Goal: Task Accomplishment & Management: Manage account settings

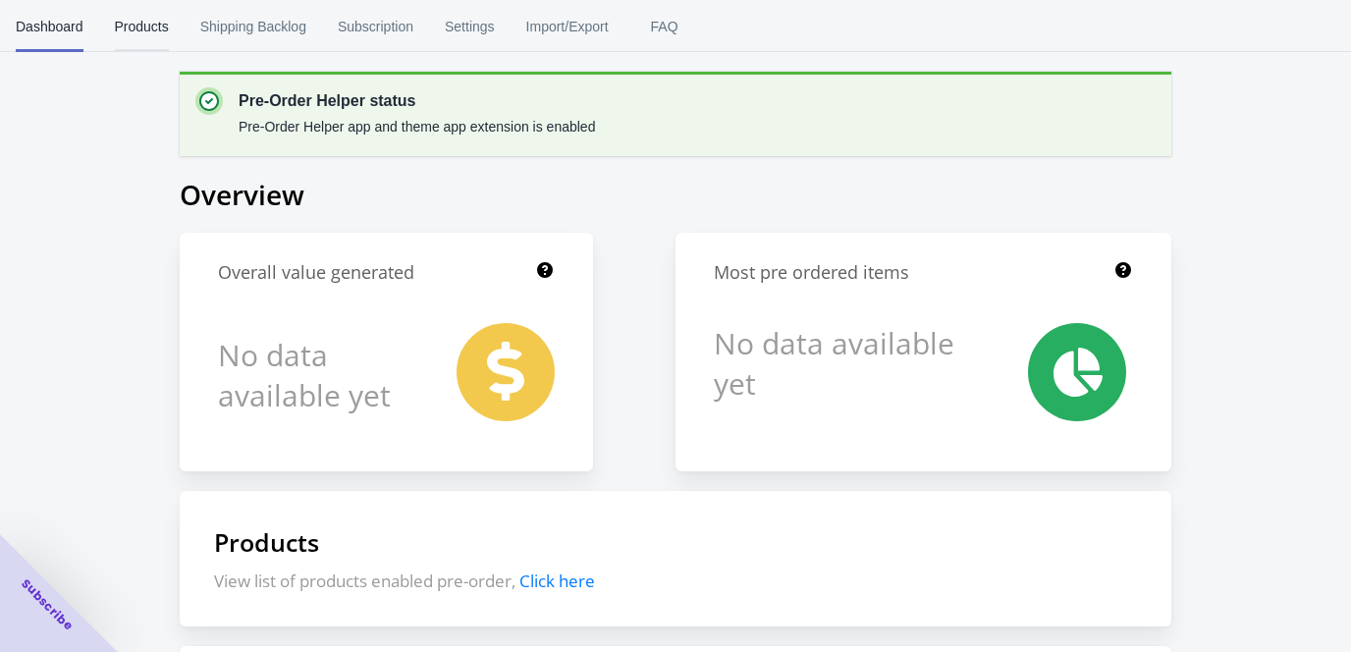
click at [135, 21] on span "Products" at bounding box center [142, 26] width 54 height 51
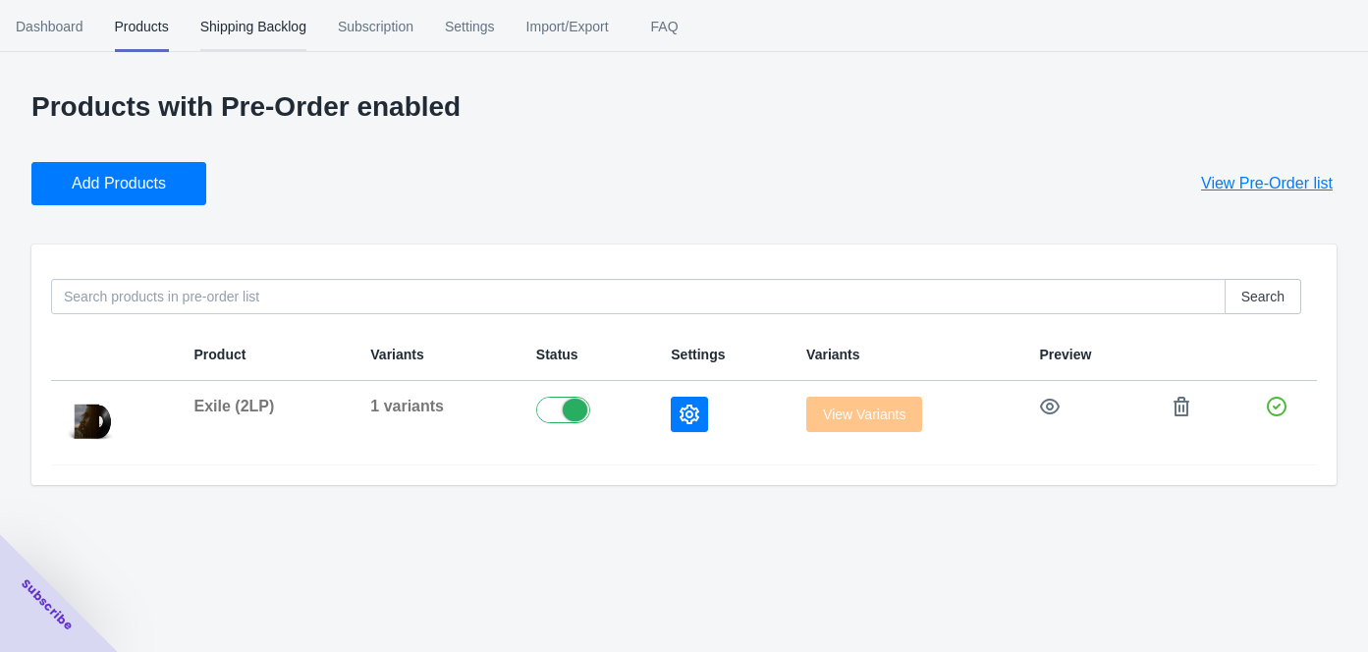
click at [231, 27] on span "Shipping Backlog" at bounding box center [253, 26] width 106 height 51
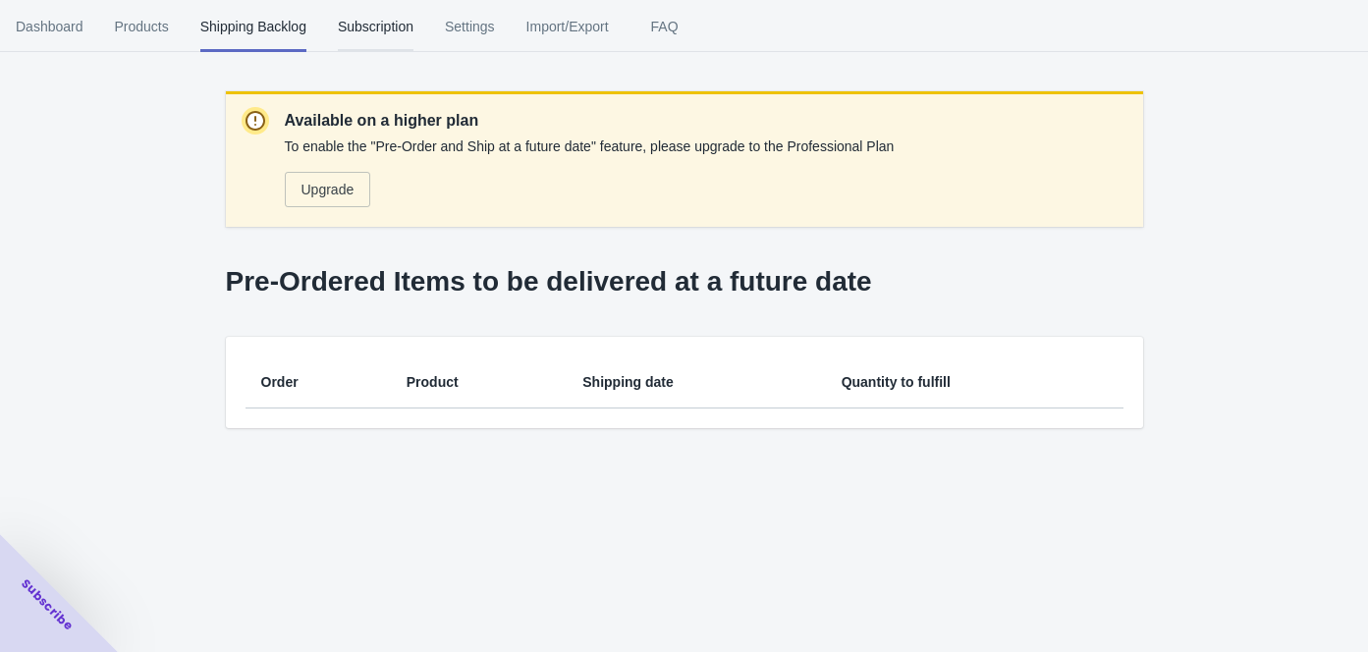
click at [366, 27] on span "Subscription" at bounding box center [376, 26] width 76 height 51
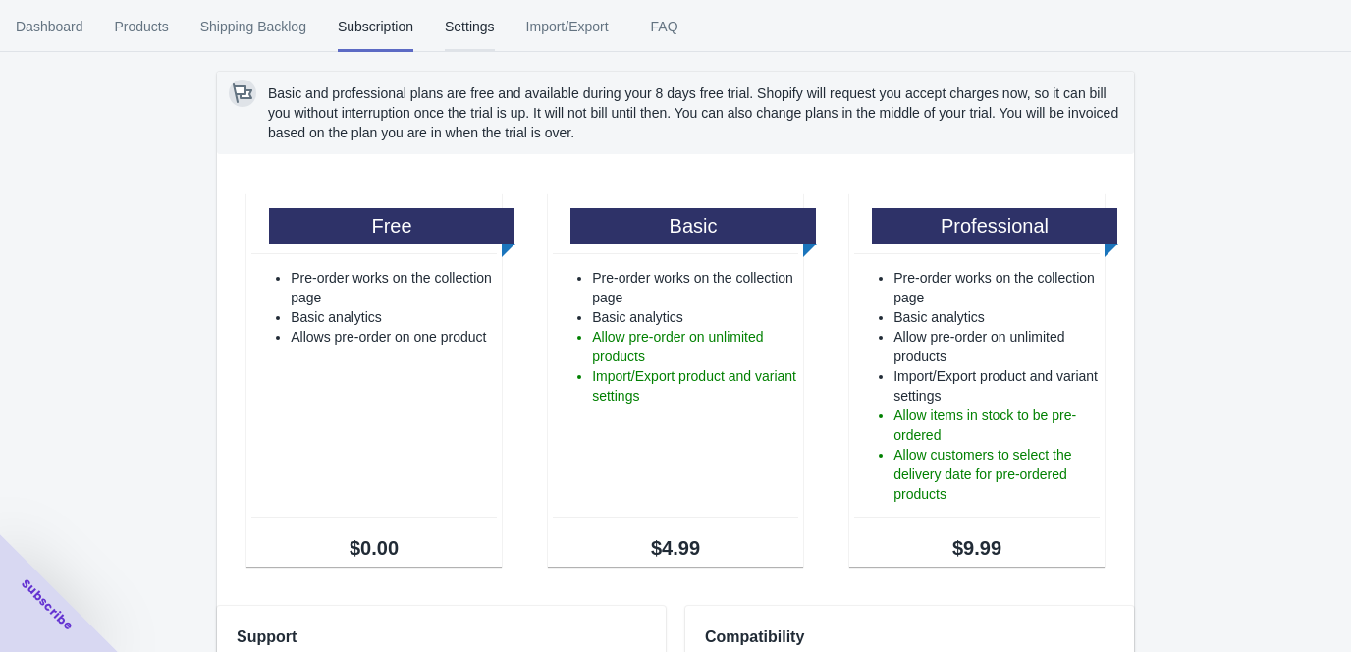
click at [489, 35] on span "Settings" at bounding box center [470, 26] width 50 height 51
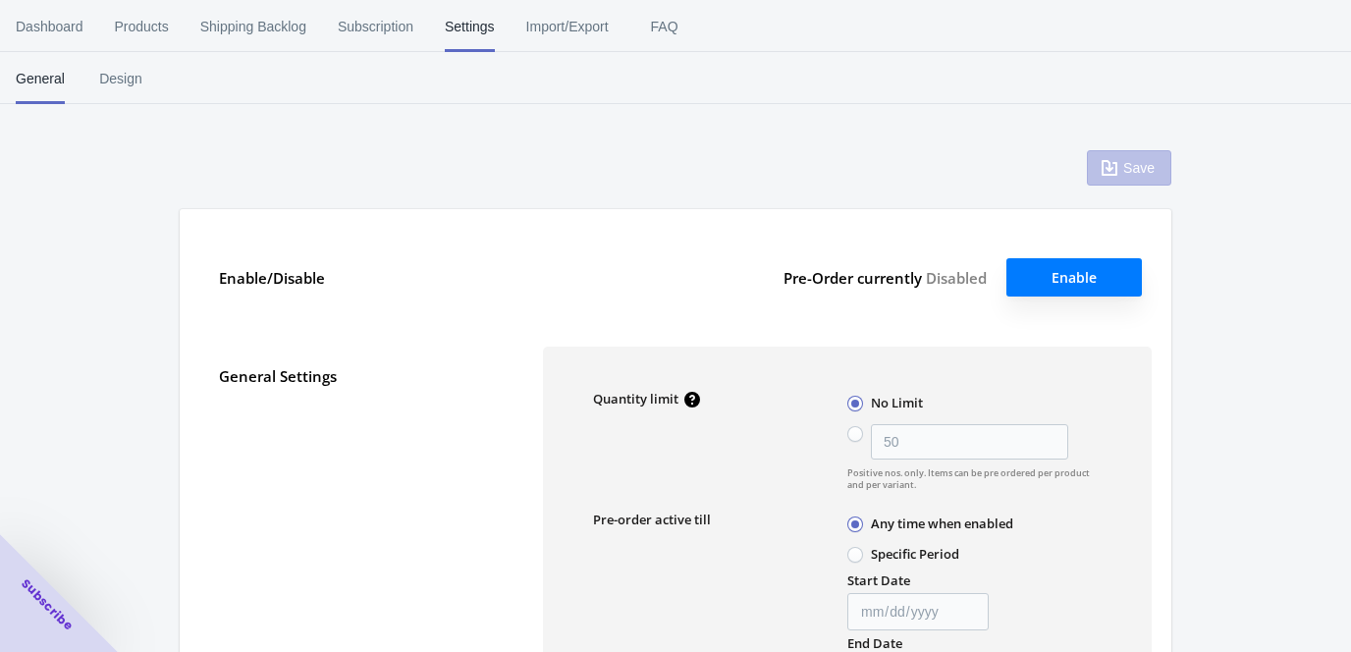
type input "50"
checkbox input "false"
type textarea "Item is added to cart"
type textarea "Inventory level is <qty>. Some of the items will be pre-ordered."
type textarea "Only <qty> items left in stock."
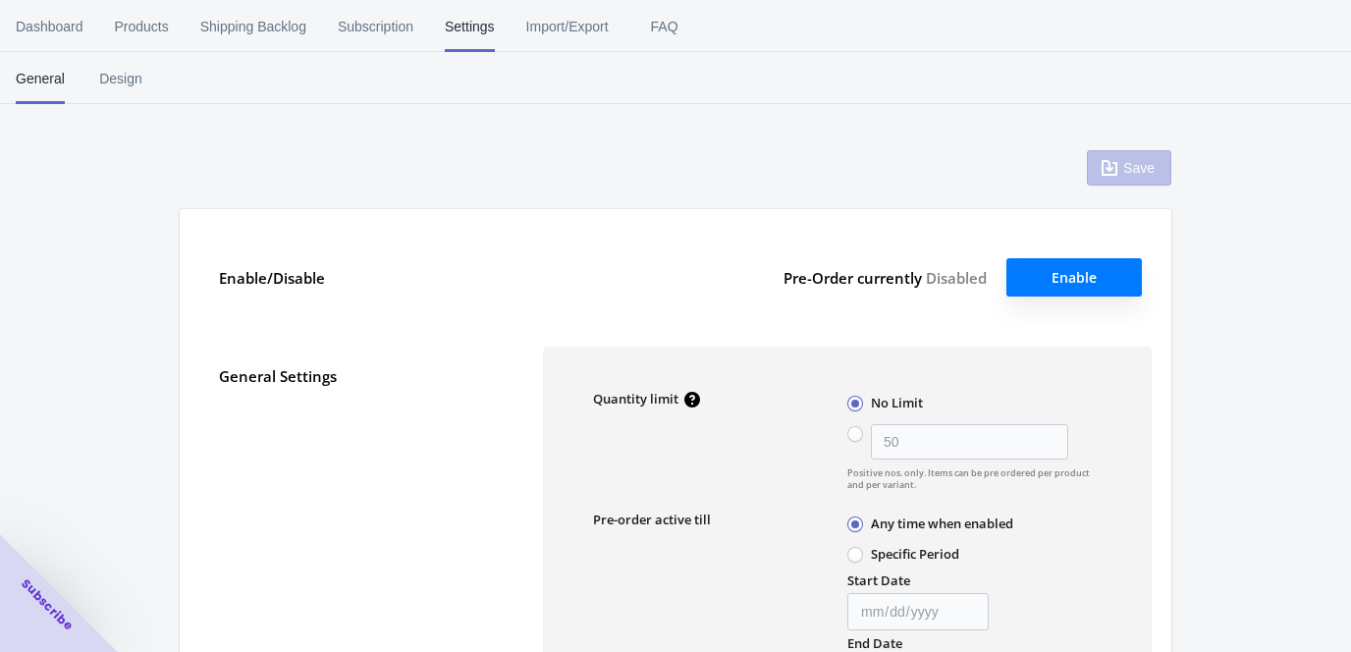
type textarea "A maximum of <qty> products can be pre ordered."
click at [42, 29] on span "Dashboard" at bounding box center [50, 26] width 68 height 51
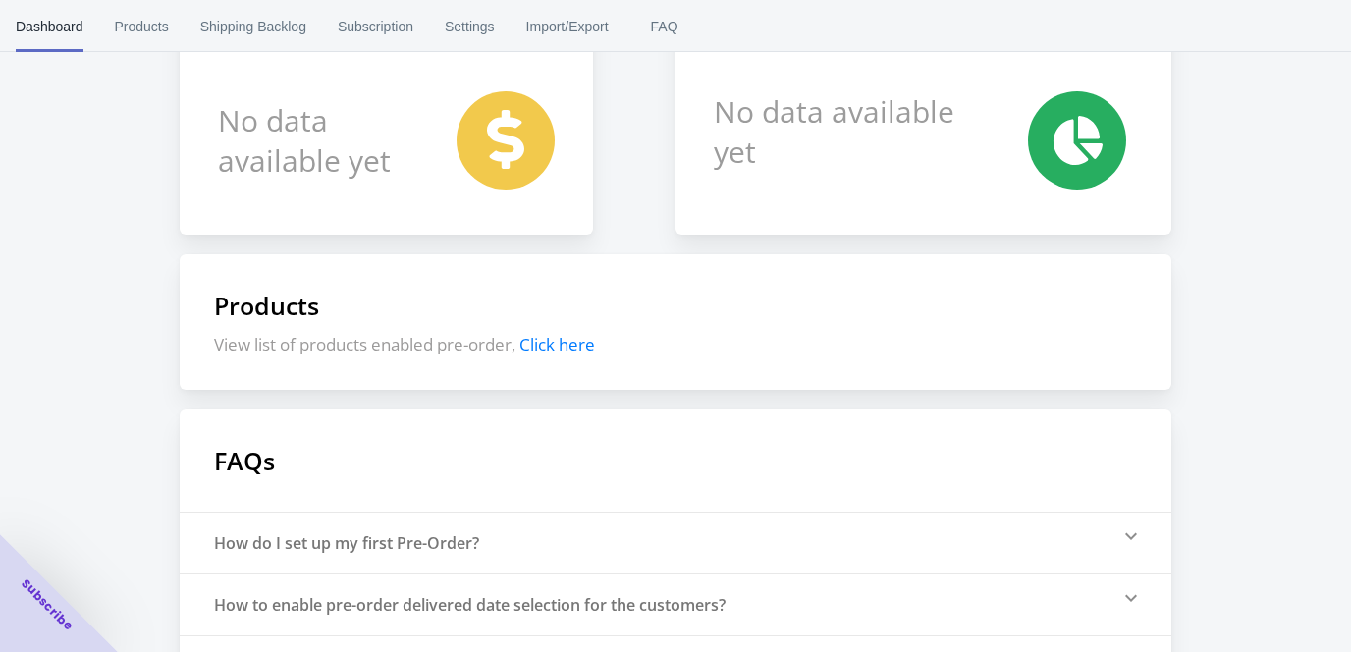
scroll to position [271, 0]
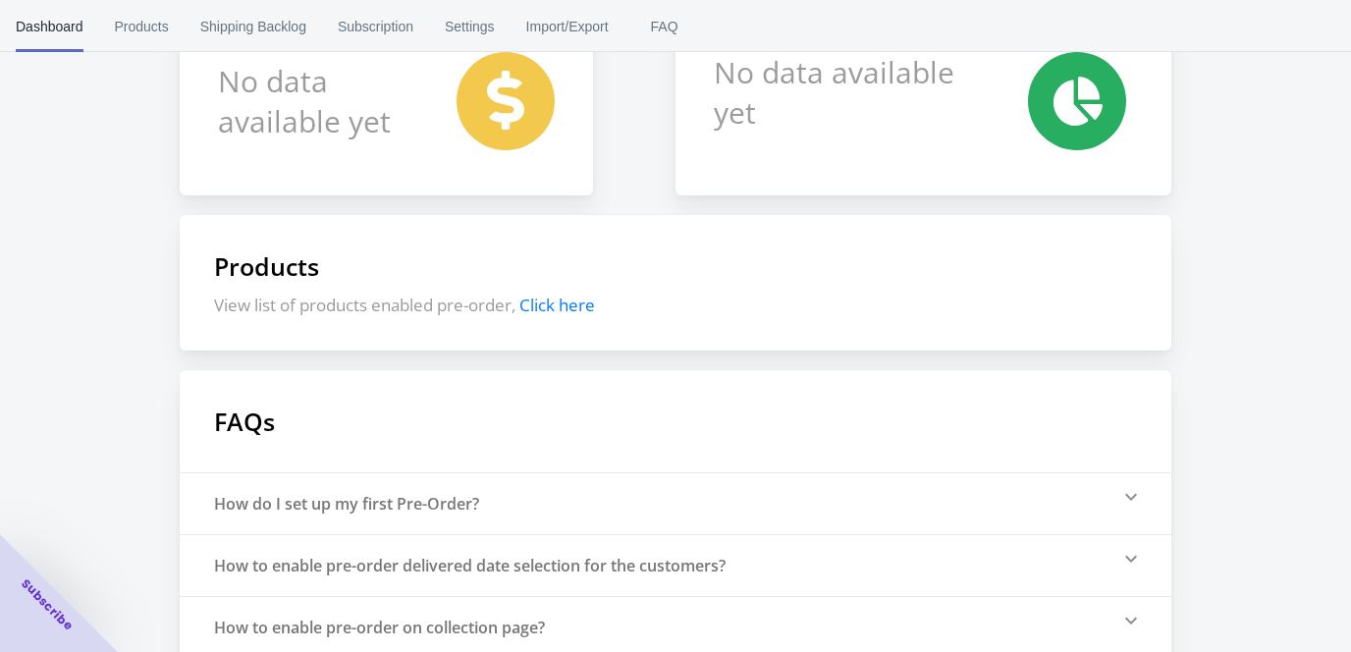
click at [575, 309] on span "Click here" at bounding box center [558, 305] width 76 height 23
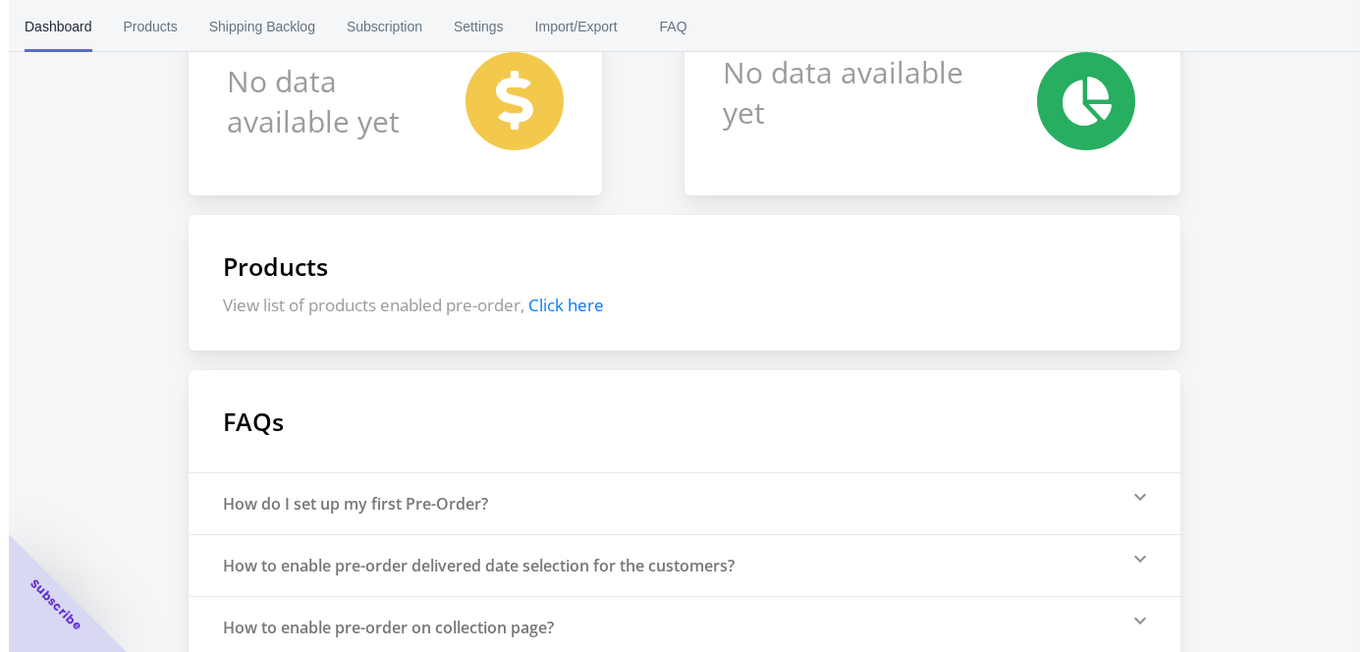
scroll to position [0, 0]
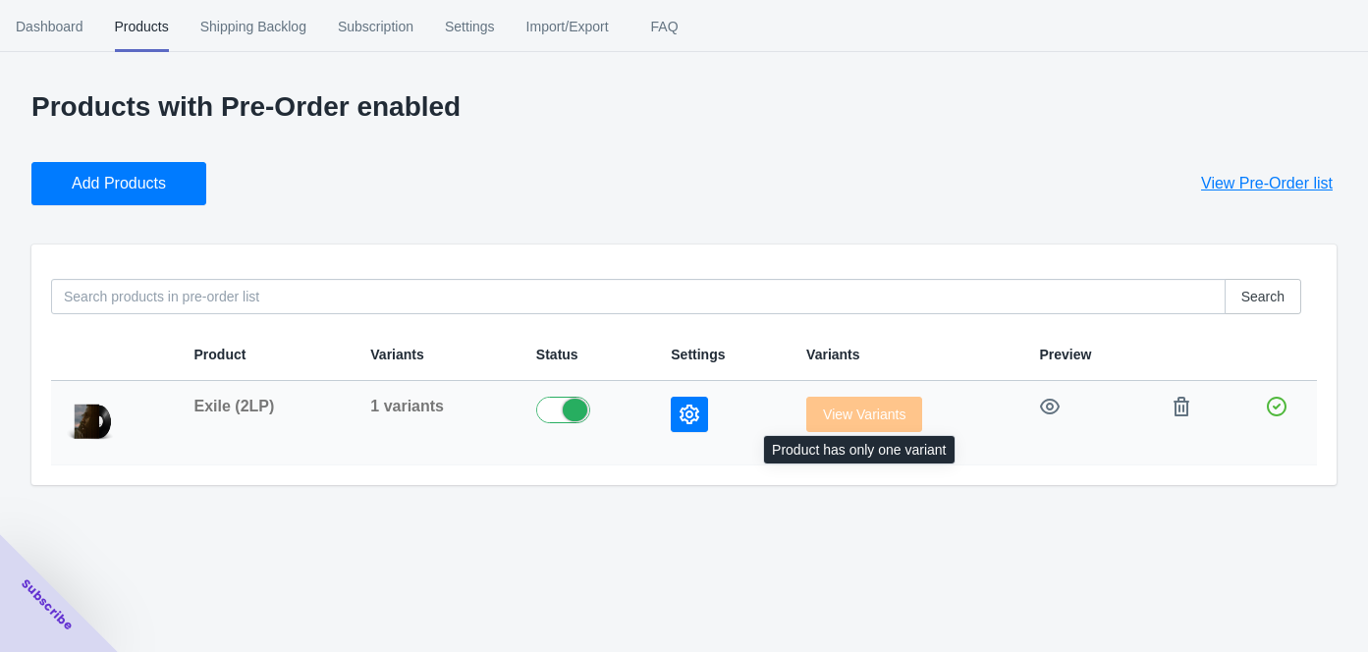
click at [854, 408] on span "View Variants" at bounding box center [864, 415] width 116 height 16
click at [681, 403] on button "button" at bounding box center [689, 414] width 37 height 35
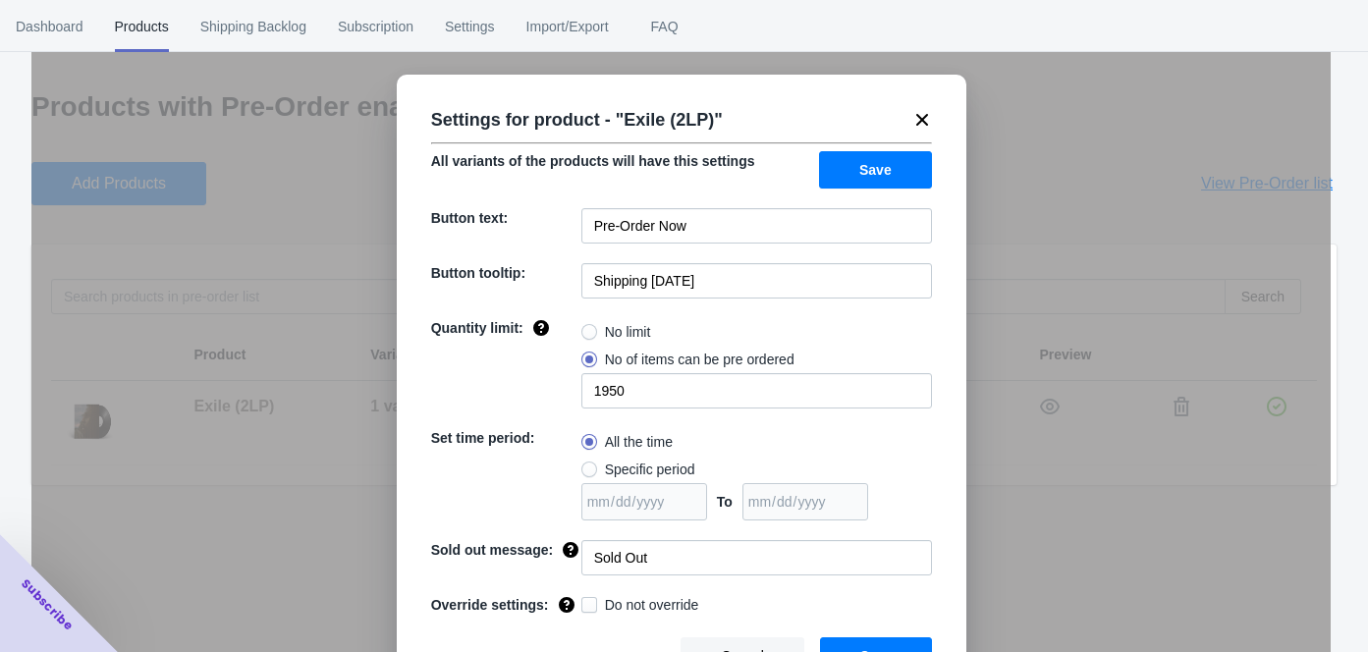
click at [912, 121] on icon at bounding box center [922, 120] width 20 height 20
